Goal: Obtain resource: Download file/media

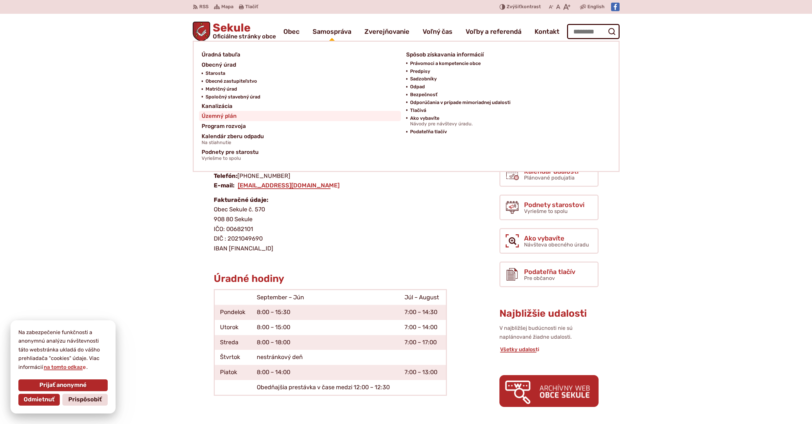
click at [229, 117] on span "Územný plán" at bounding box center [219, 116] width 35 height 10
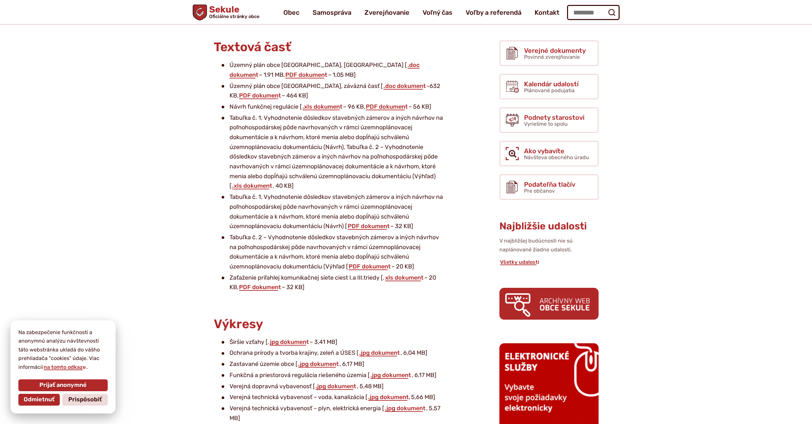
scroll to position [79, 0]
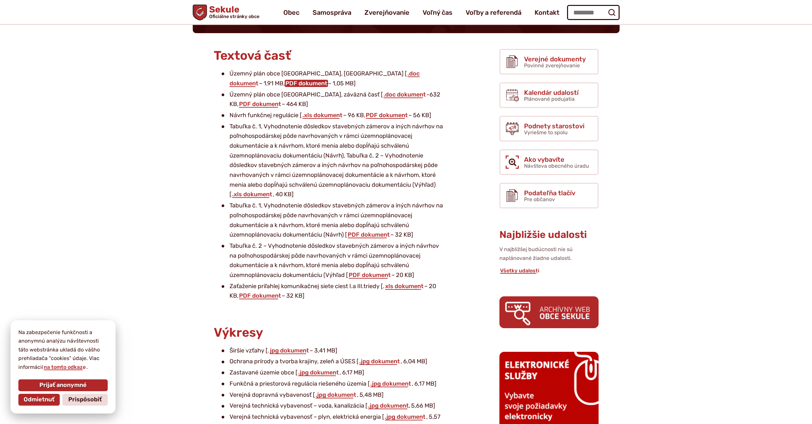
click at [328, 80] on link "PDF dokument" at bounding box center [306, 83] width 43 height 7
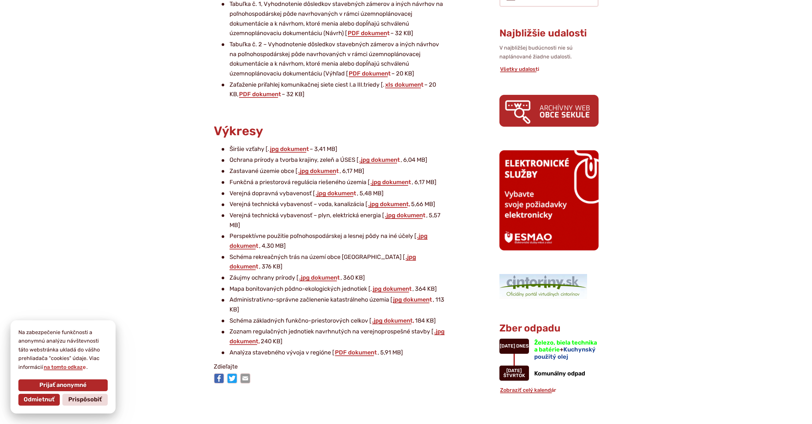
scroll to position [315, 0]
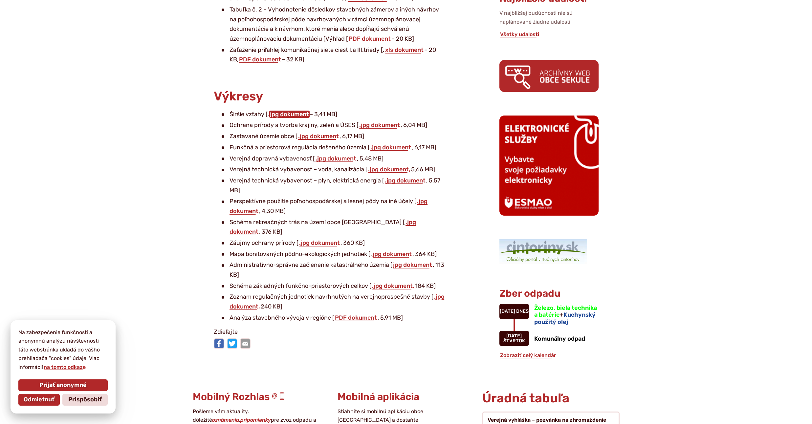
click at [290, 114] on link "jpg dokument" at bounding box center [289, 114] width 40 height 7
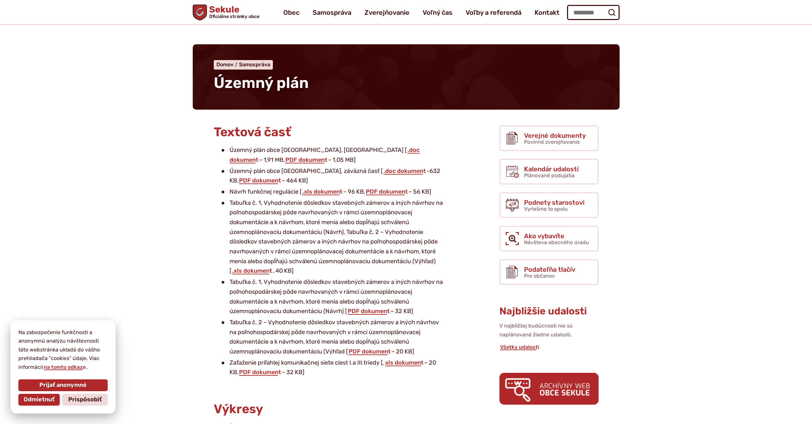
scroll to position [0, 0]
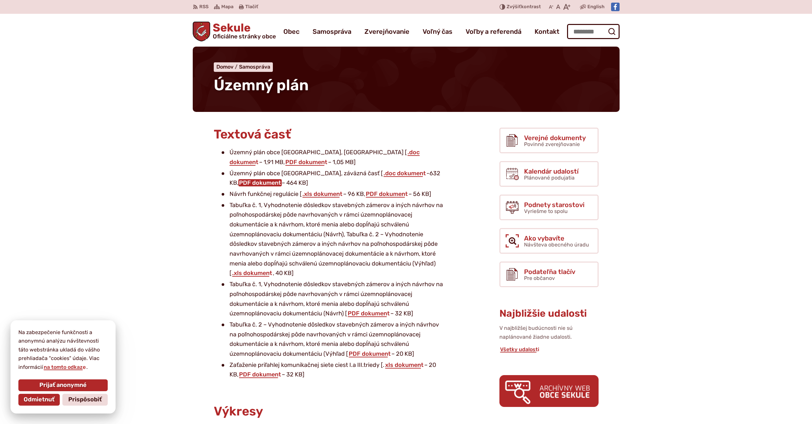
click at [242, 184] on link "PDF dokument" at bounding box center [259, 182] width 43 height 7
click at [328, 159] on link "PDF dokument" at bounding box center [306, 162] width 43 height 7
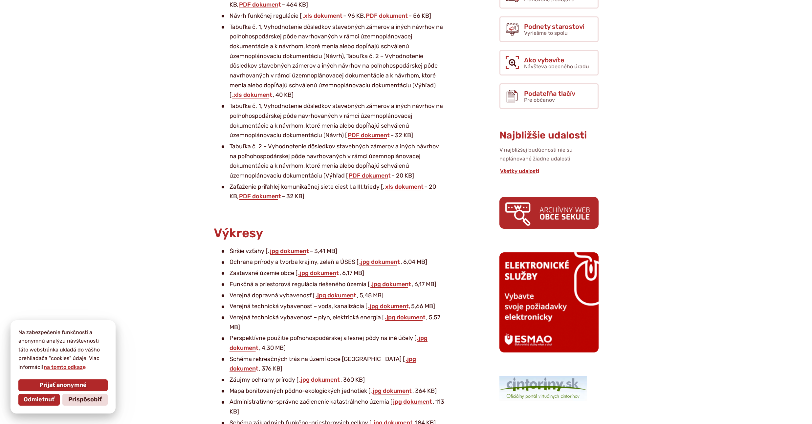
scroll to position [197, 0]
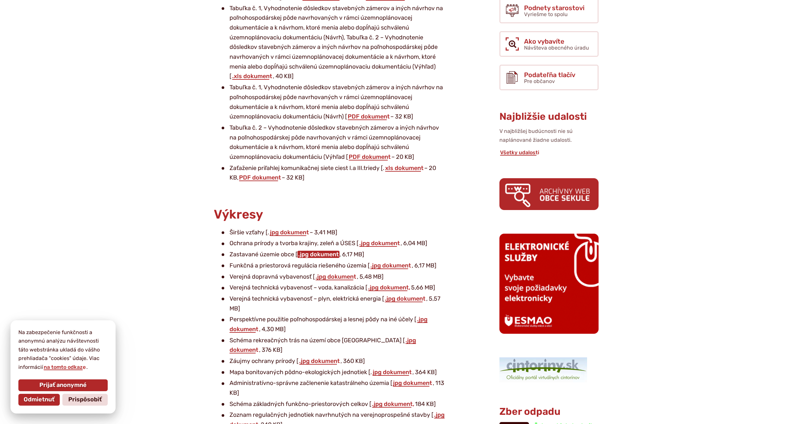
click at [324, 254] on link ".jpg dokument" at bounding box center [318, 254] width 42 height 7
click at [376, 214] on h2 "Výkresy" at bounding box center [330, 215] width 233 height 14
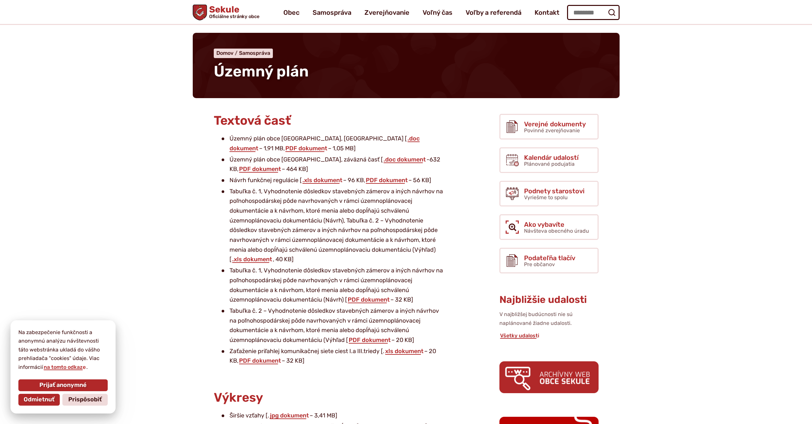
scroll to position [0, 0]
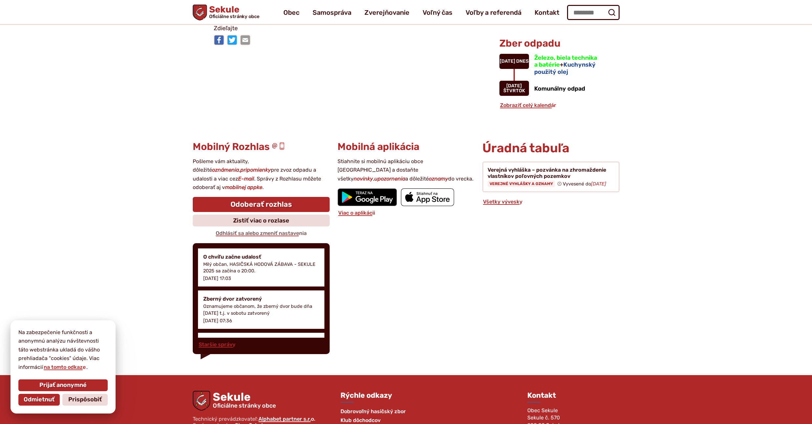
scroll to position [552, 0]
